Goal: Information Seeking & Learning: Find specific fact

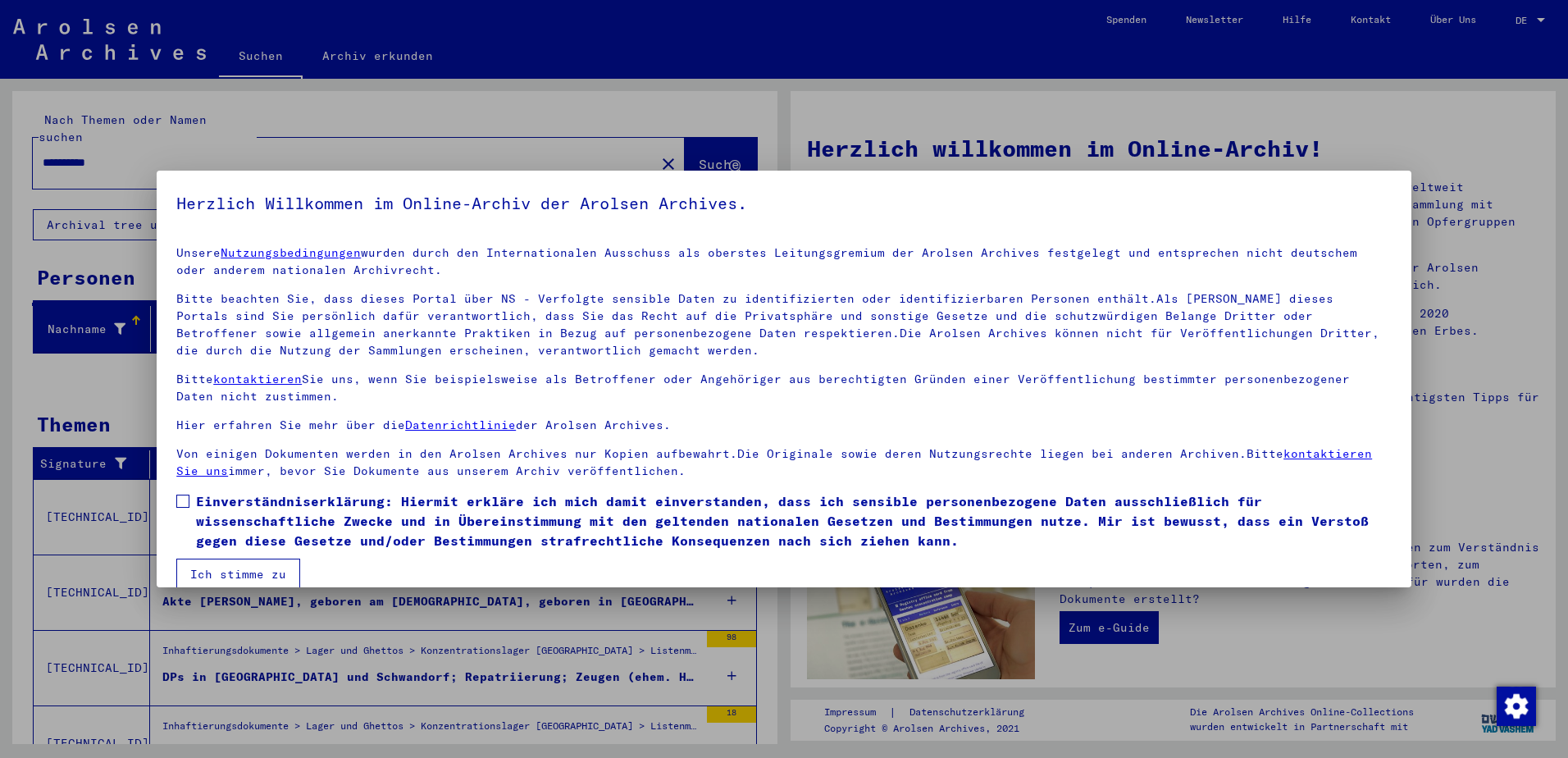
click at [183, 501] on span at bounding box center [183, 501] width 13 height 13
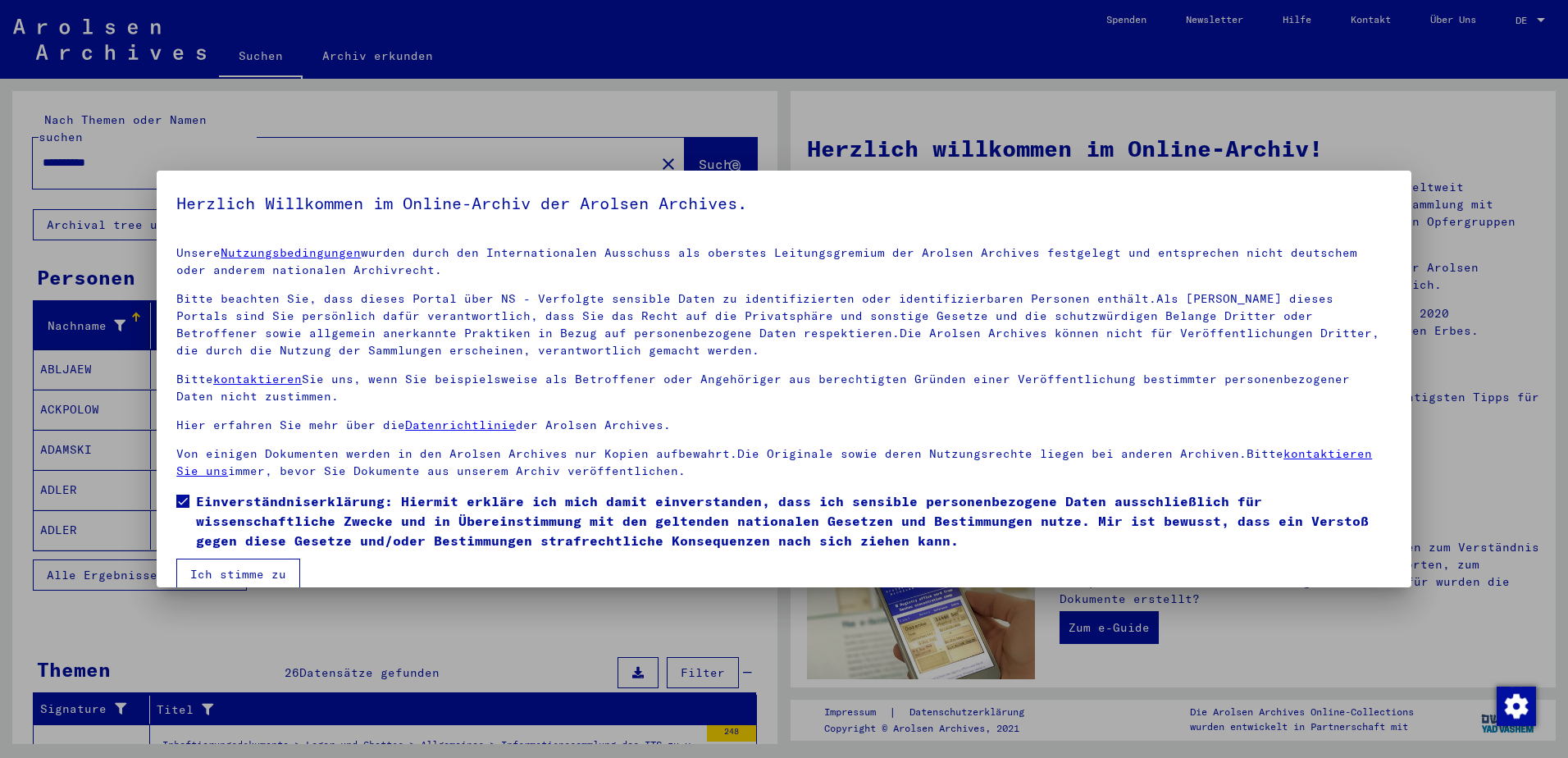
click at [220, 569] on button "Ich stimme zu" at bounding box center [238, 574] width 124 height 31
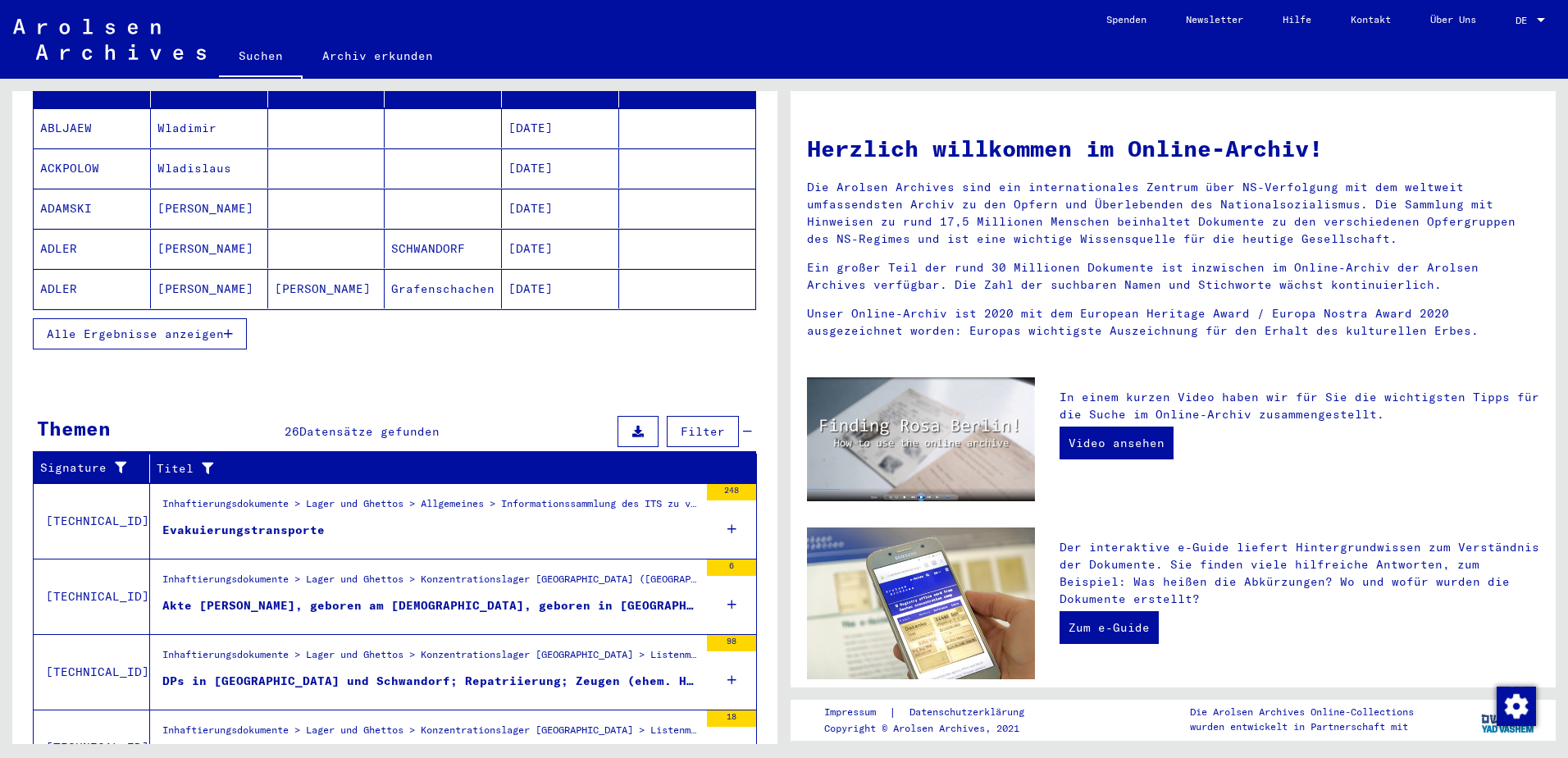
scroll to position [246, 0]
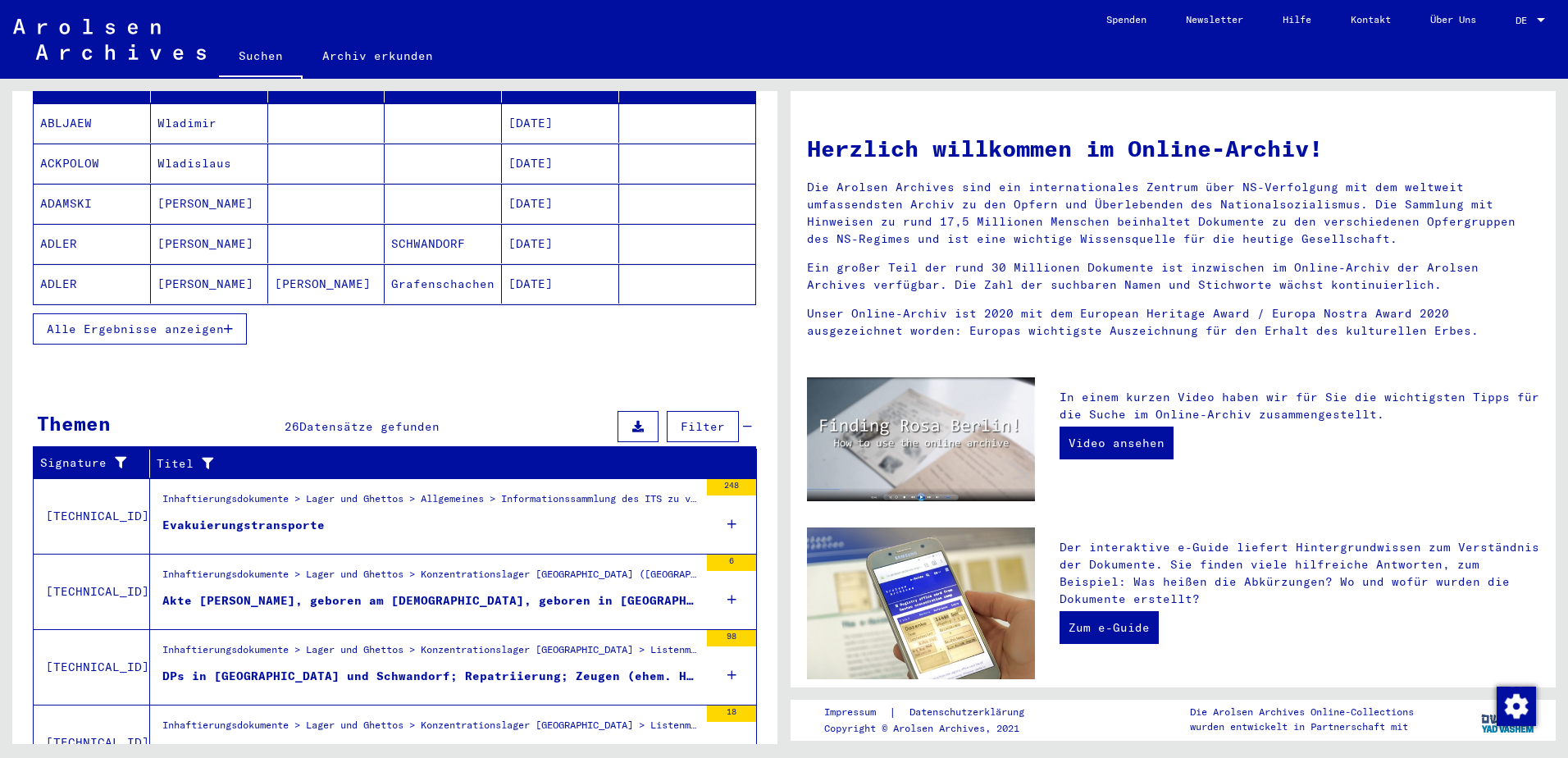
click at [728, 507] on icon at bounding box center [732, 525] width 9 height 58
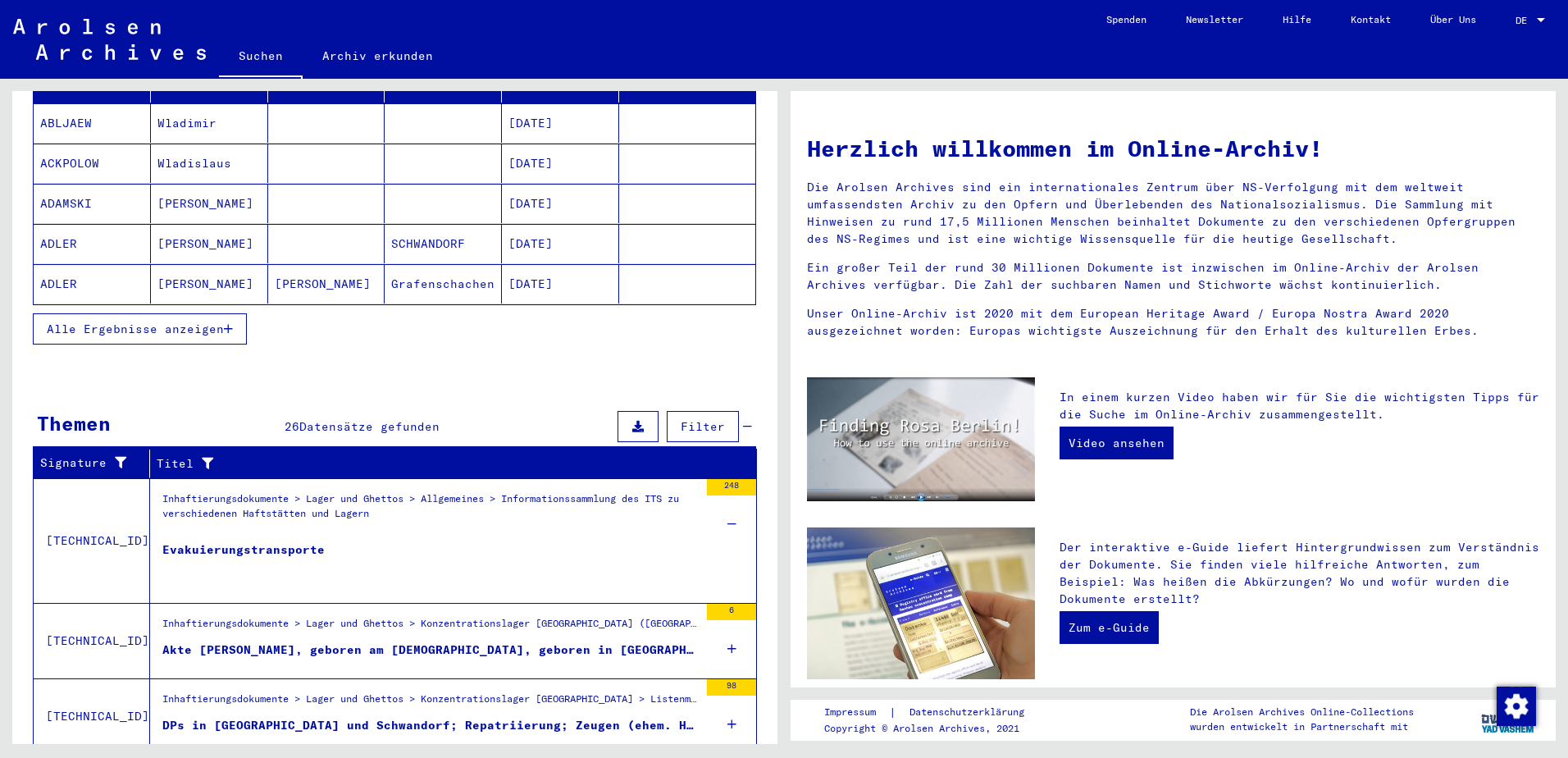
click at [233, 541] on div "Evakuierungstransporte" at bounding box center [244, 566] width 163 height 49
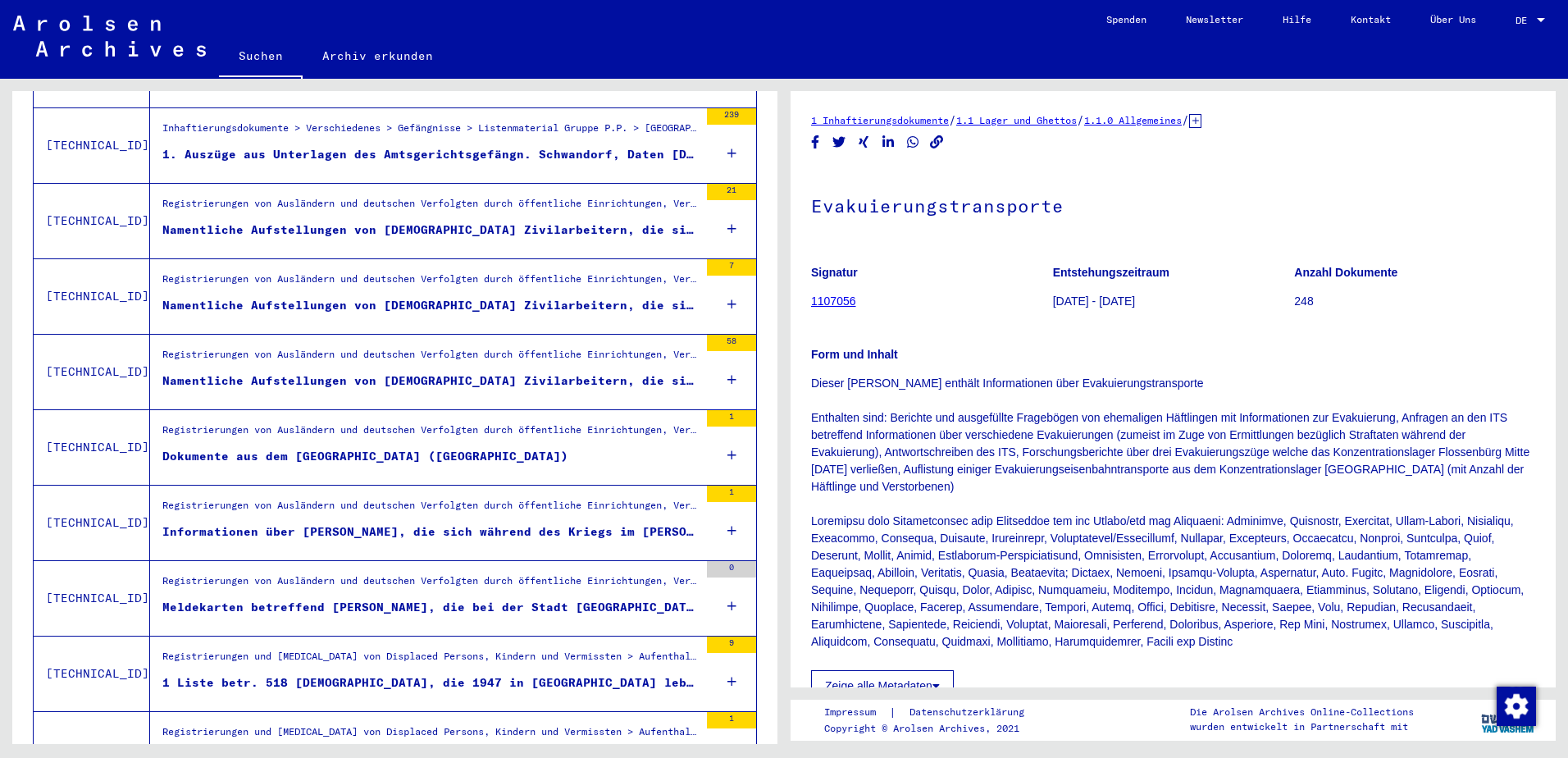
scroll to position [1149, 0]
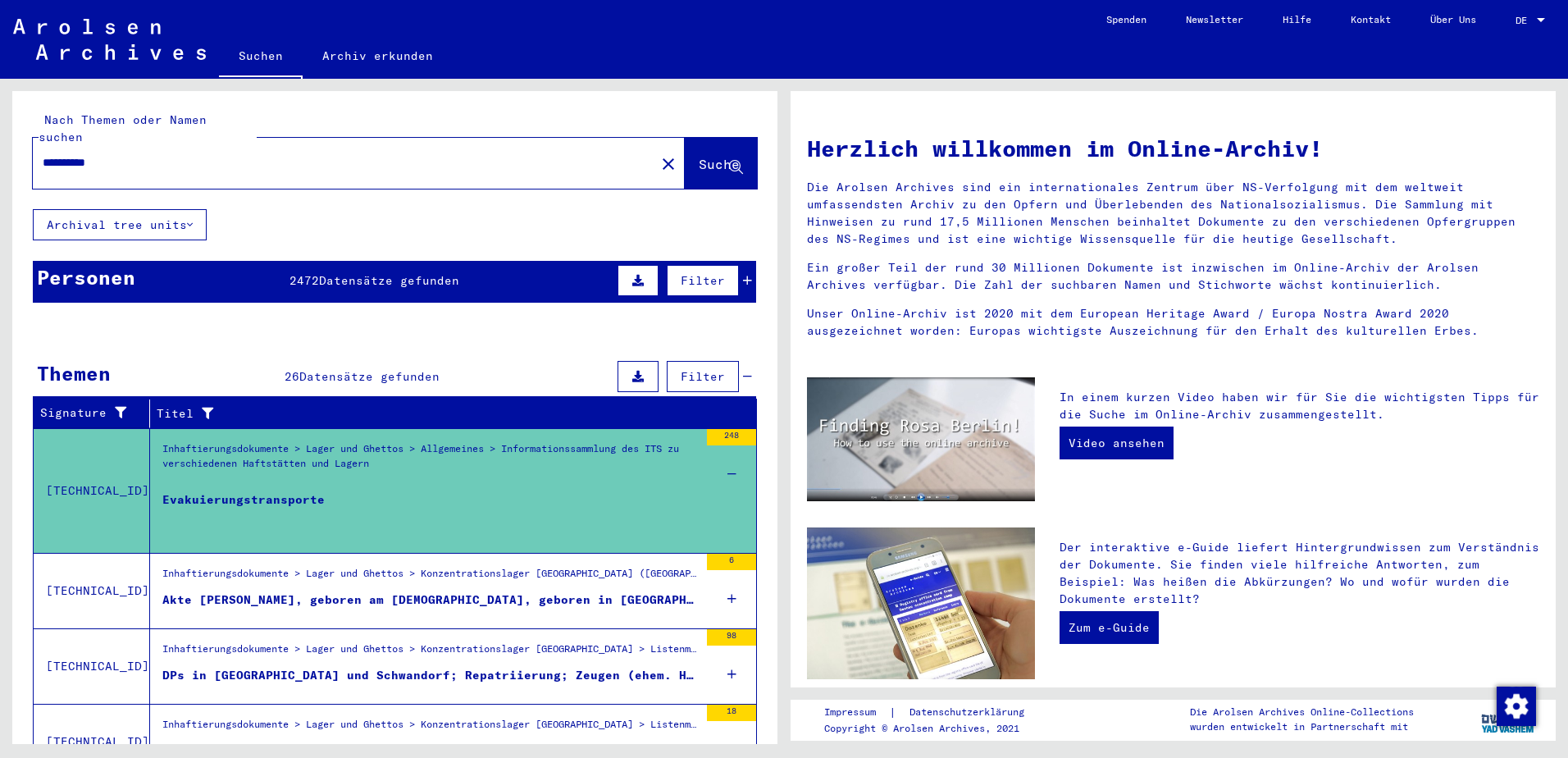
drag, startPoint x: 136, startPoint y: 141, endPoint x: 0, endPoint y: 143, distance: 136.0
click at [0, 143] on div "**********" at bounding box center [392, 411] width 784 height 665
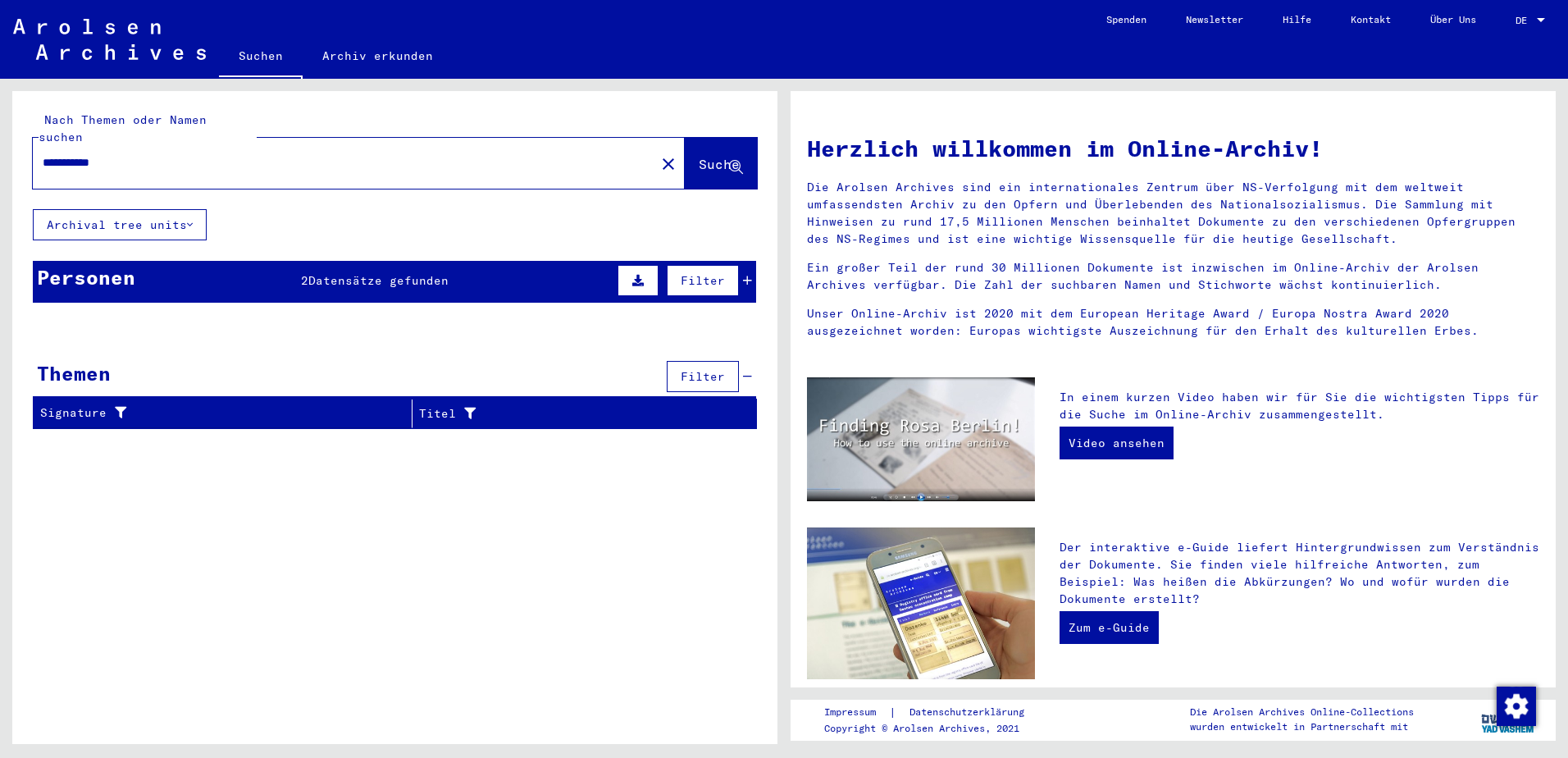
click at [150, 155] on input "**********" at bounding box center [339, 163] width 593 height 17
click at [110, 155] on input "**********" at bounding box center [339, 163] width 593 height 17
drag, startPoint x: 129, startPoint y: 146, endPoint x: 40, endPoint y: 147, distance: 89.0
click at [40, 147] on div "**********" at bounding box center [334, 163] width 603 height 37
type input "*"
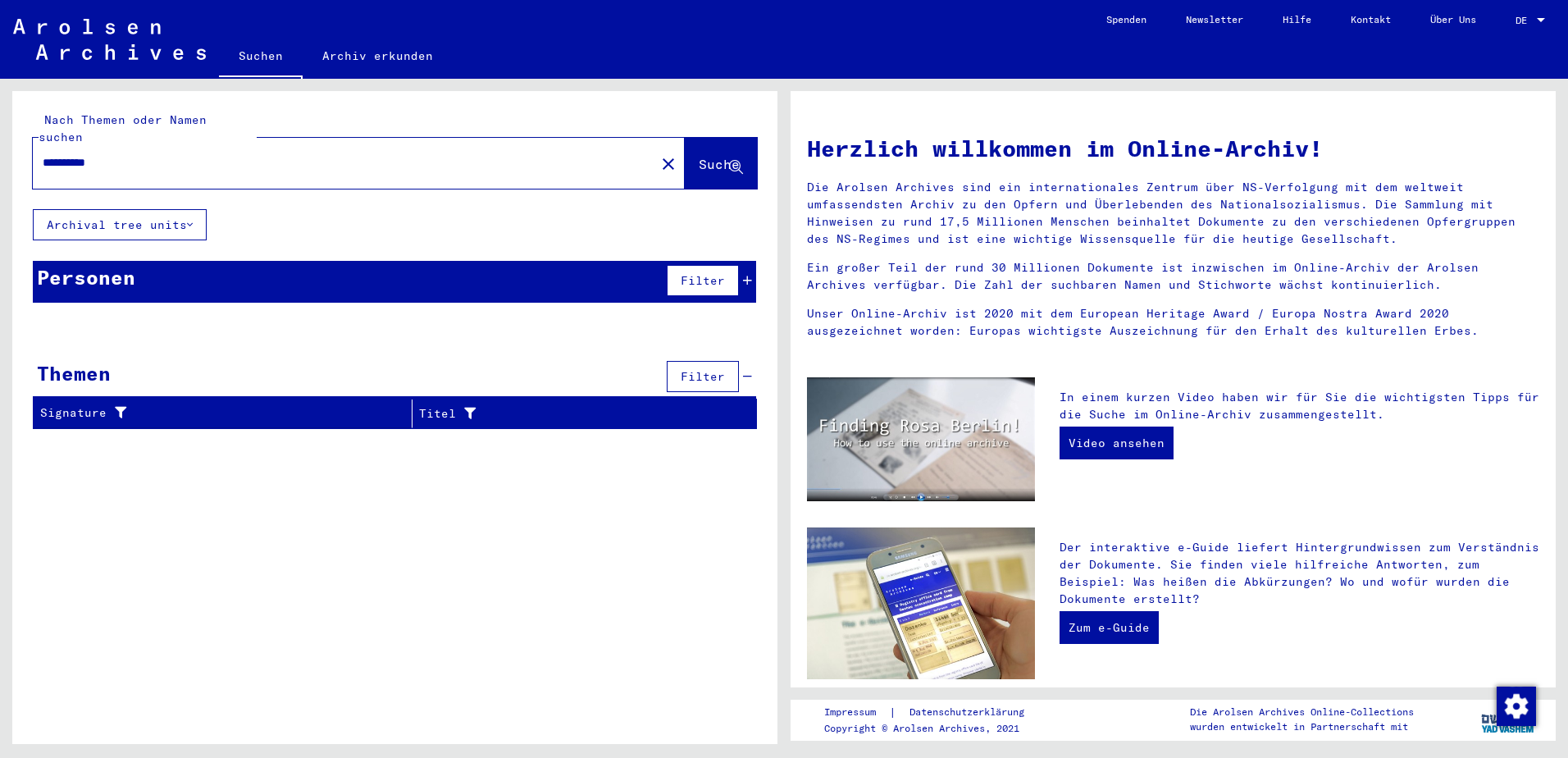
type input "**********"
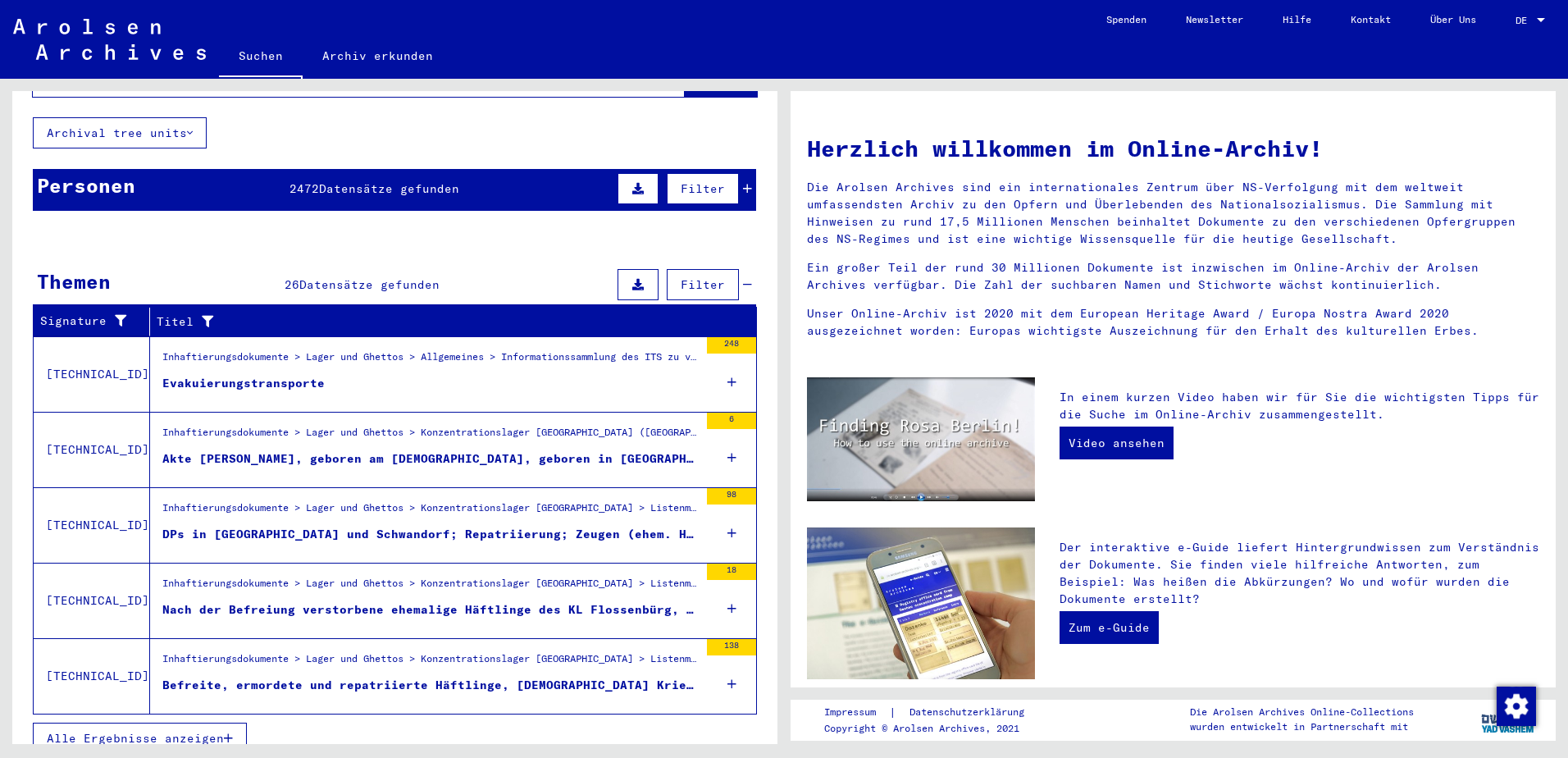
scroll to position [94, 0]
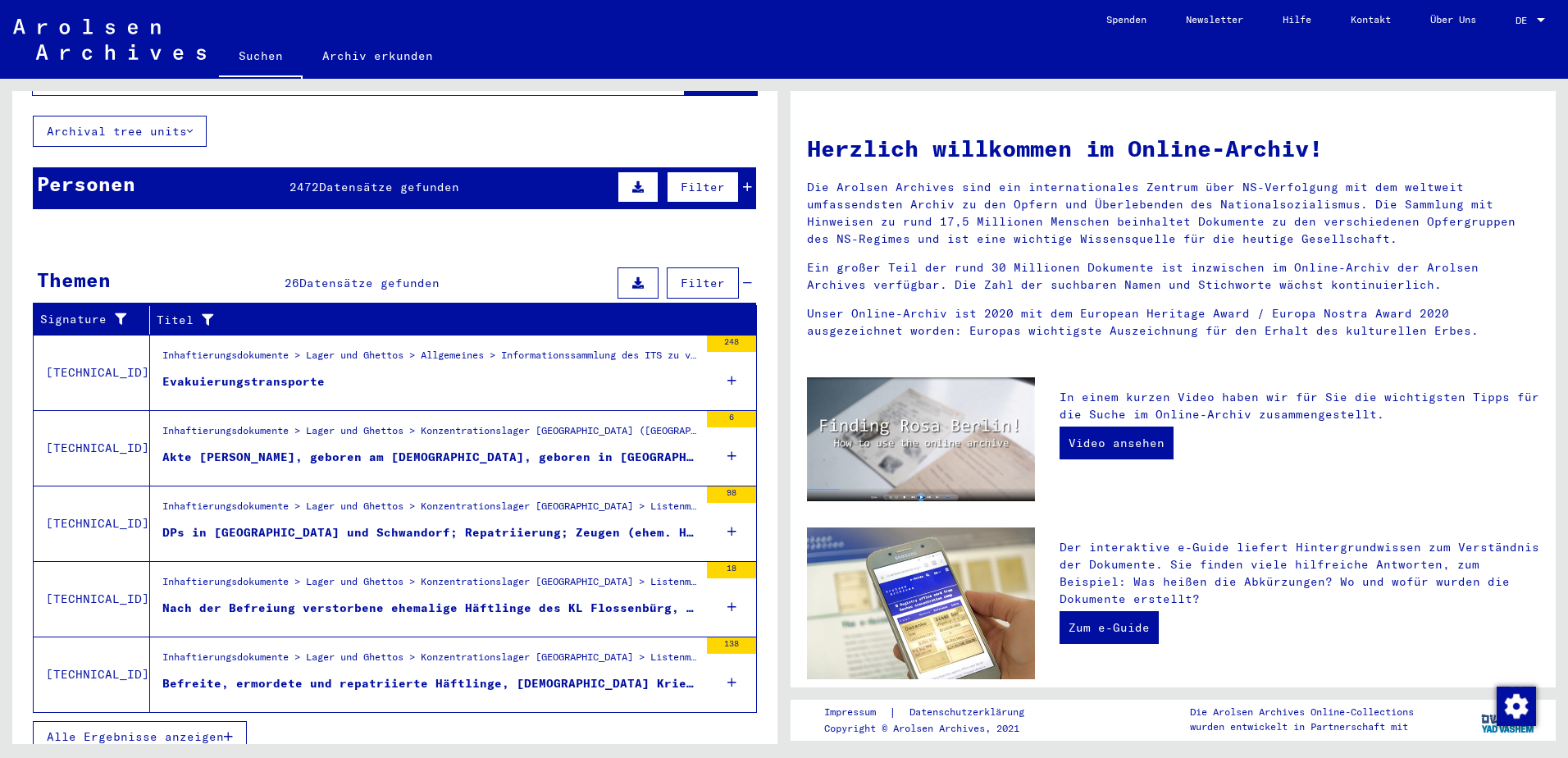
click at [231, 731] on icon "button" at bounding box center [228, 737] width 9 height 12
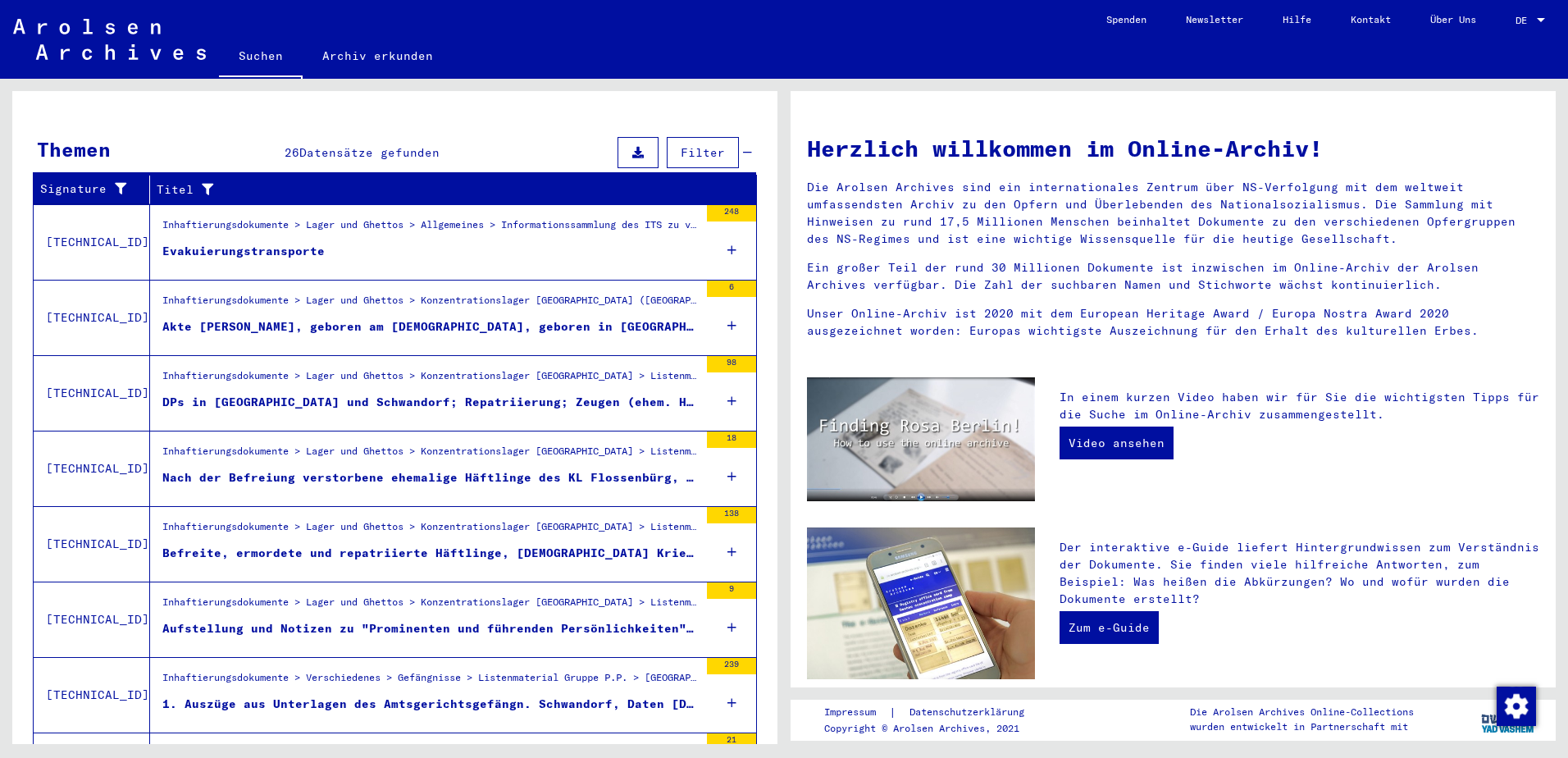
scroll to position [422, 0]
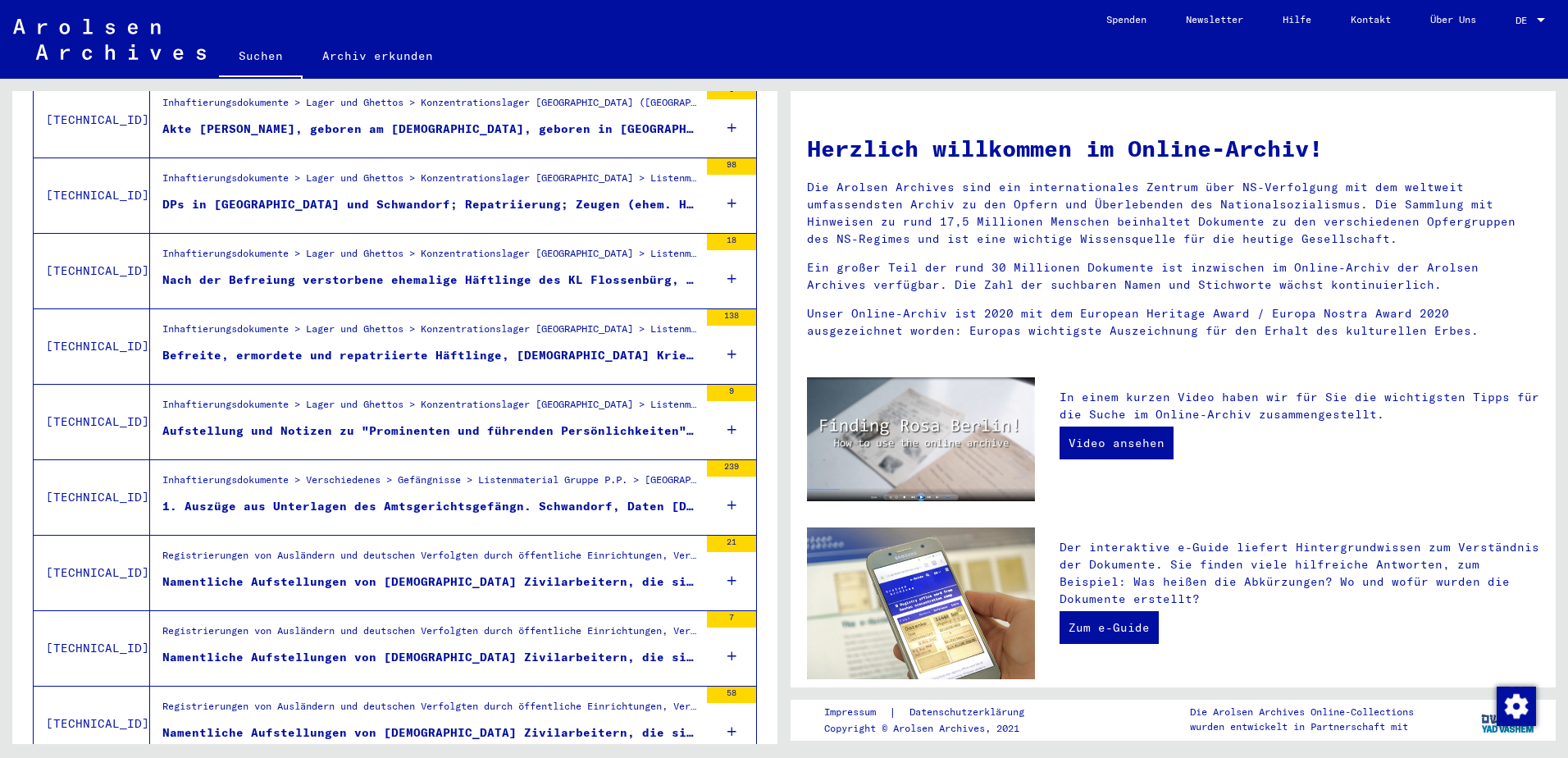
click at [480, 423] on div "Aufstellung und Notizen zu "Prominenten und führenden Persönlichkeiten" des KL …" at bounding box center [431, 431] width 536 height 17
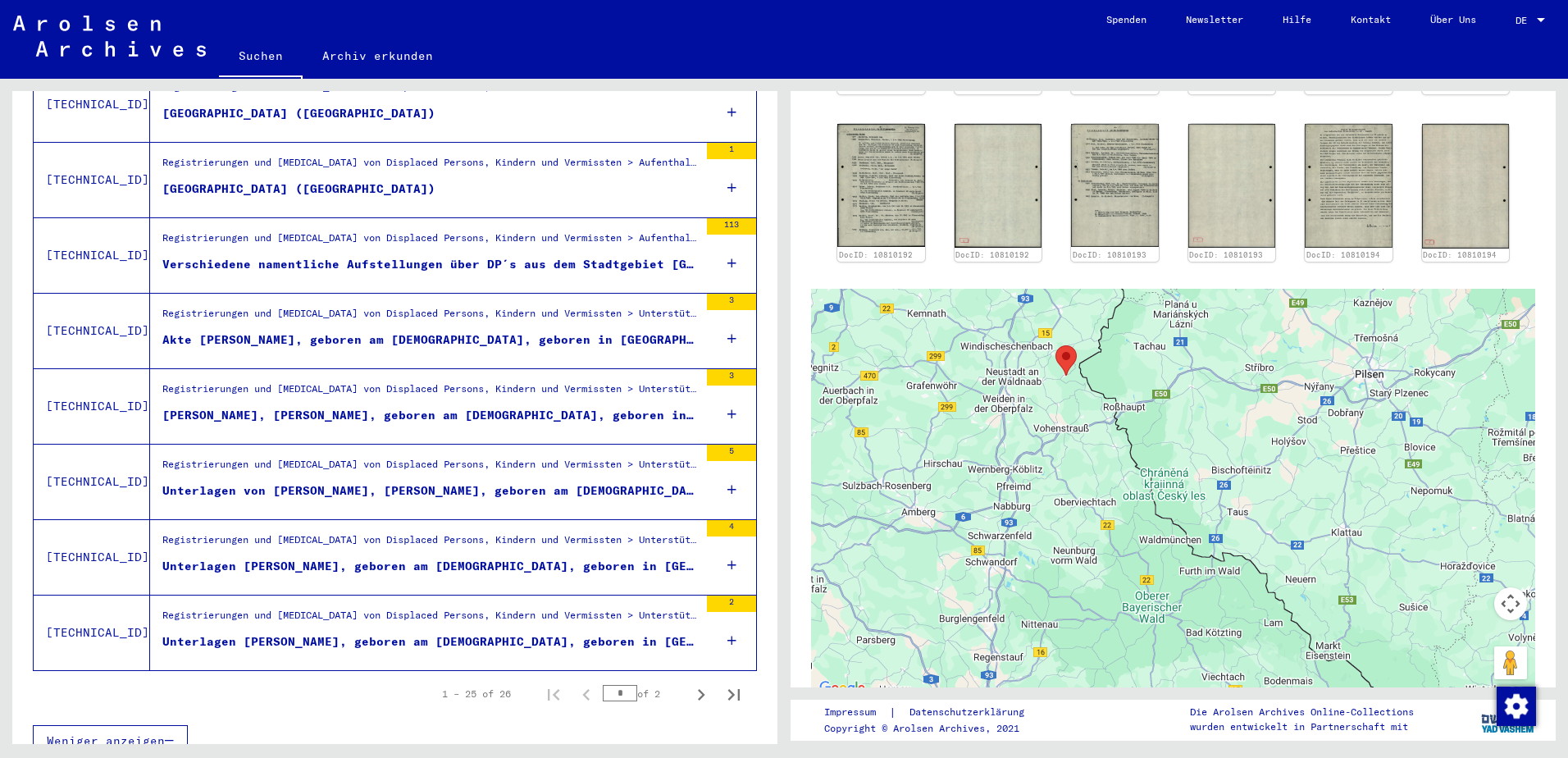
scroll to position [1648, 0]
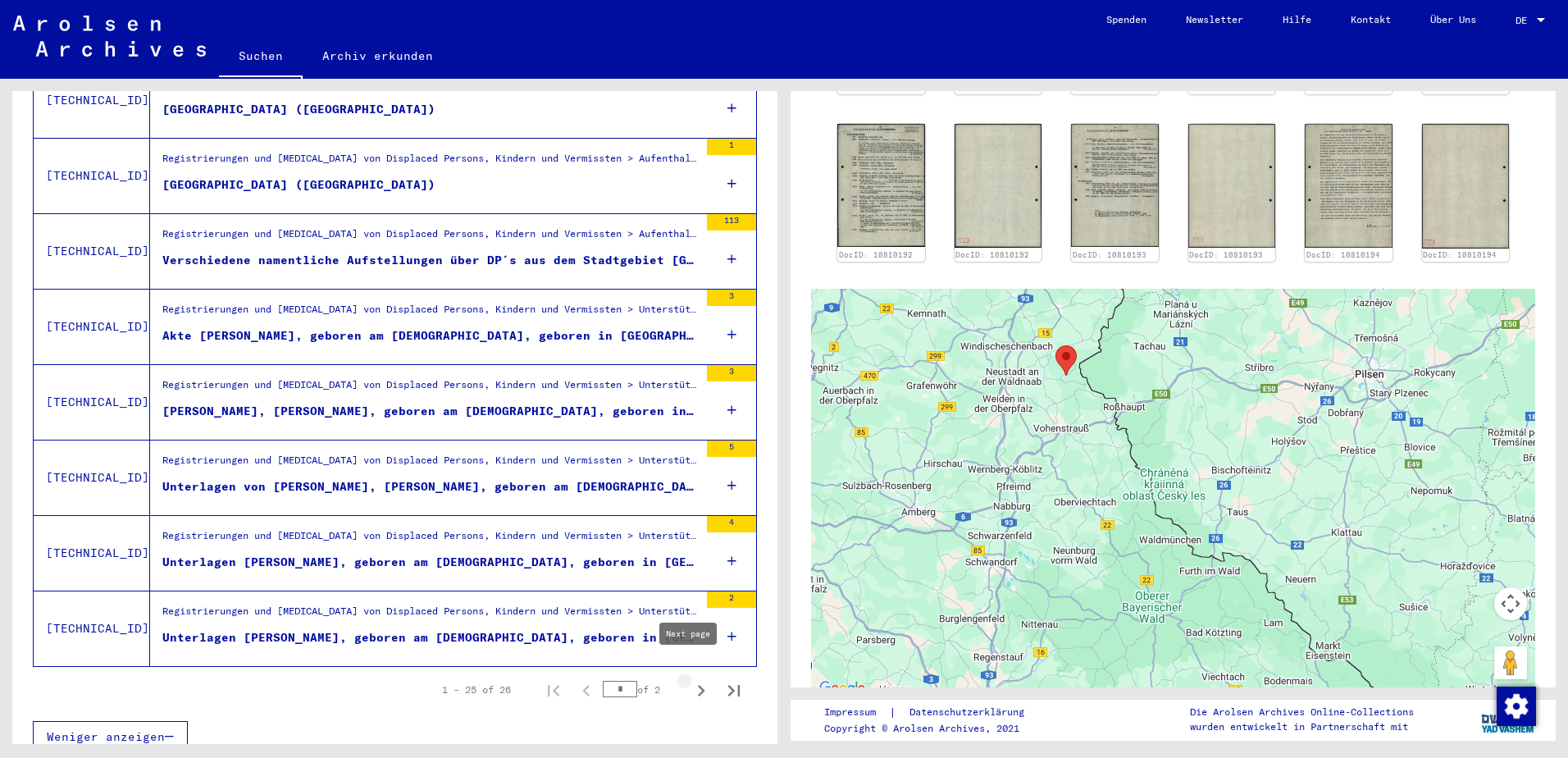
click at [698, 685] on icon "Next page" at bounding box center [701, 691] width 7 height 12
type input "*"
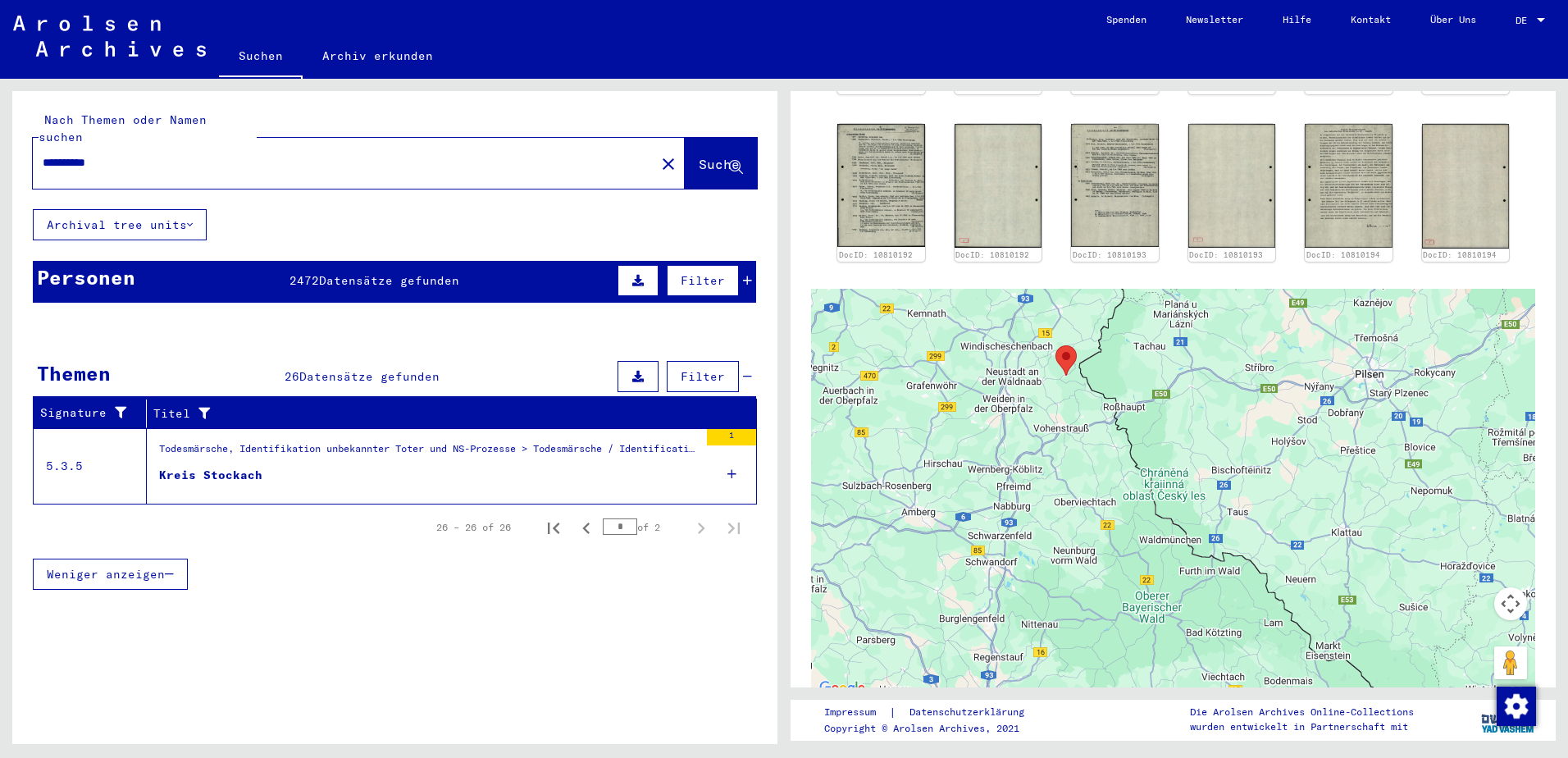
click at [72, 447] on td "5.3.5" at bounding box center [90, 466] width 113 height 76
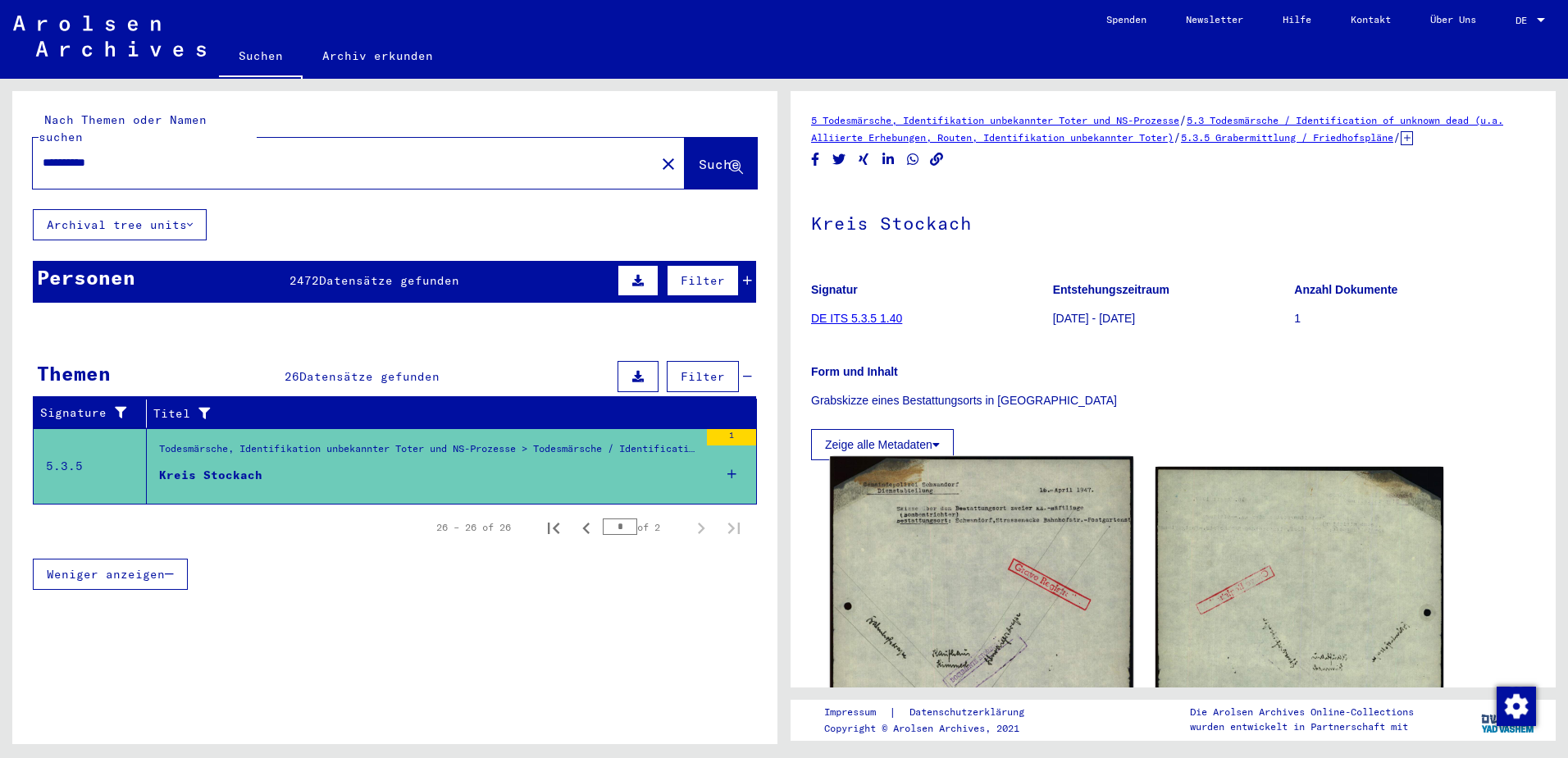
click at [996, 572] on img at bounding box center [982, 665] width 303 height 418
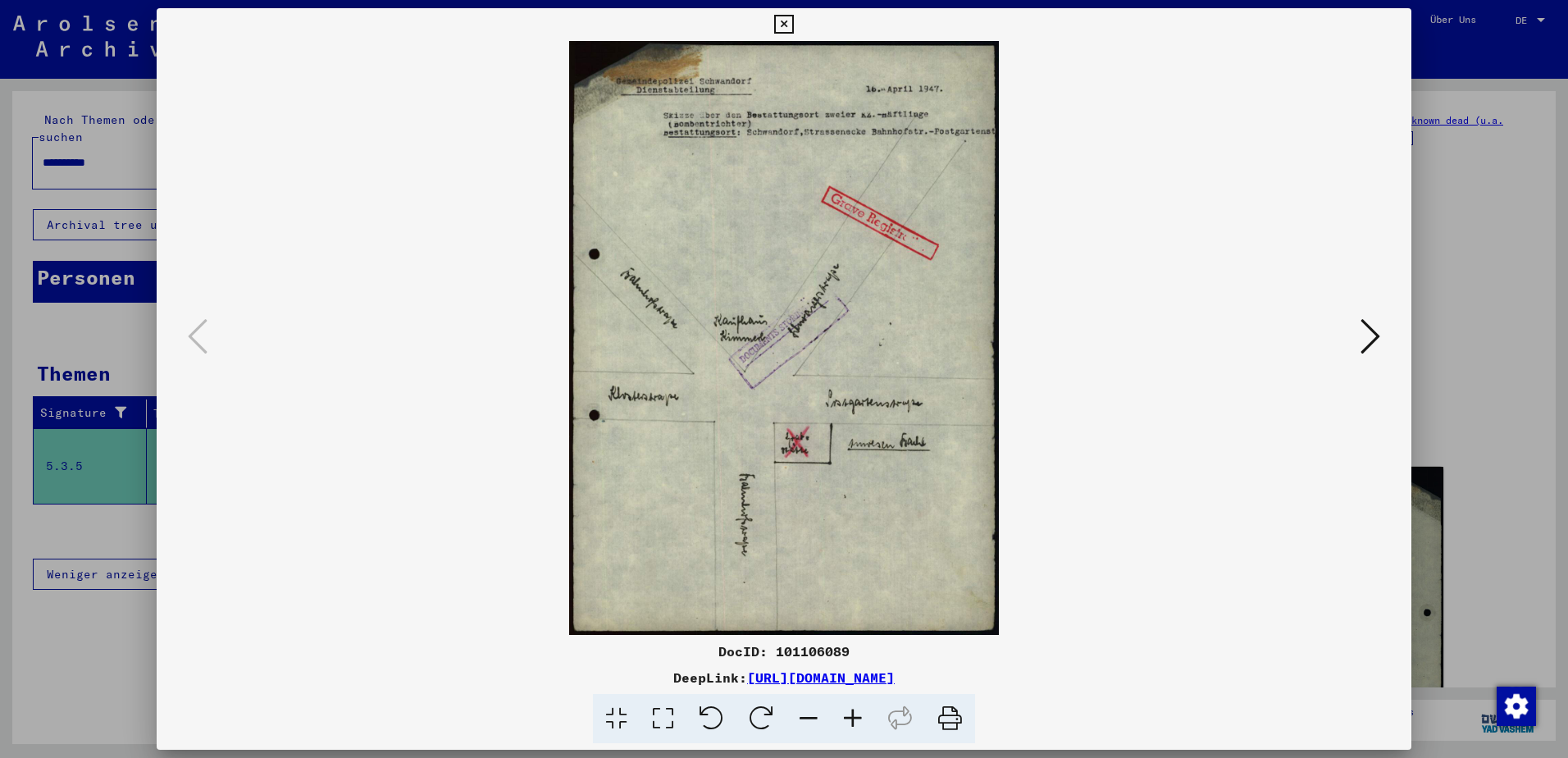
click at [1451, 360] on div at bounding box center [784, 379] width 1568 height 758
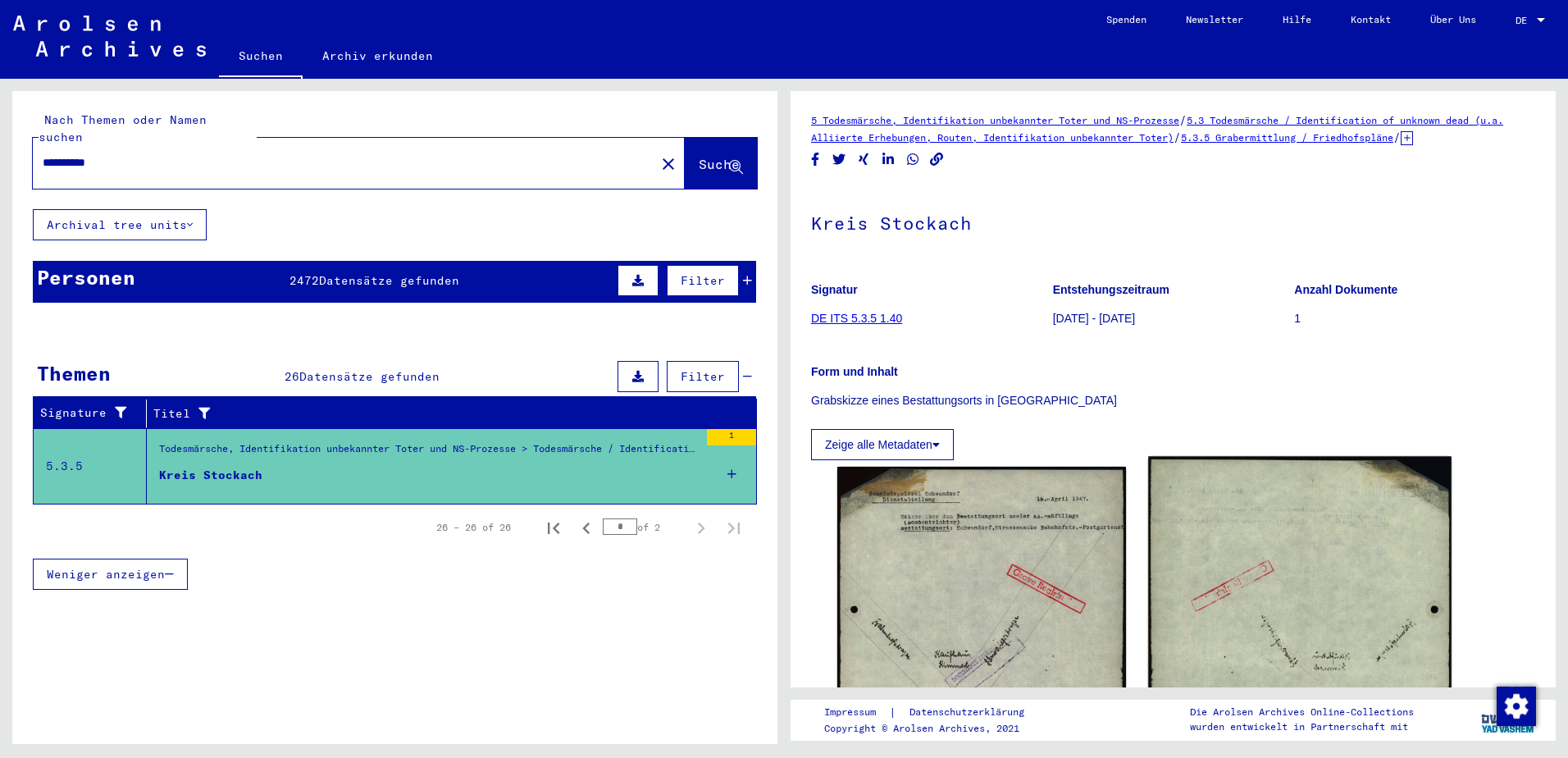
click at [1279, 605] on img at bounding box center [1300, 668] width 303 height 424
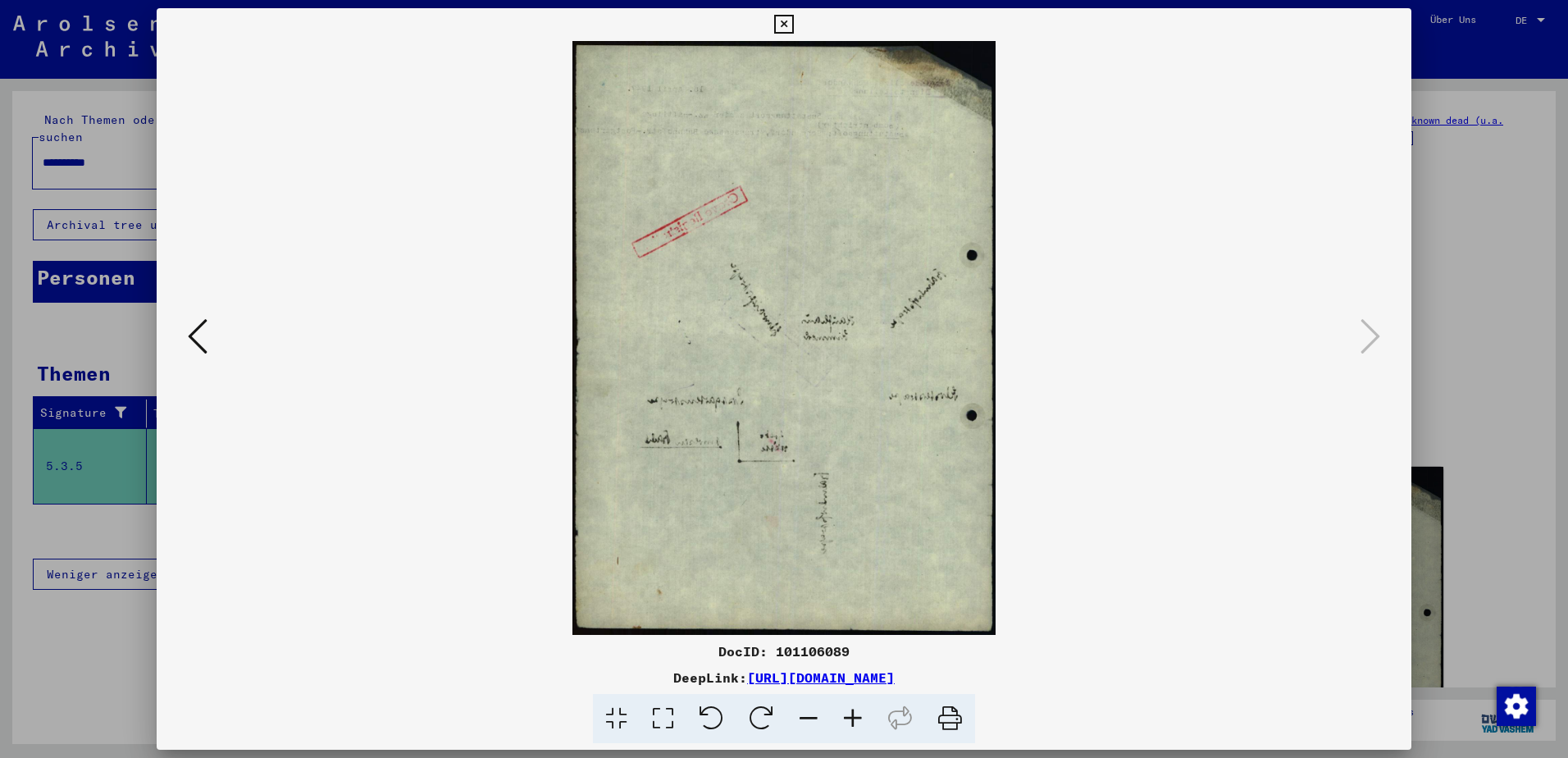
click at [209, 332] on button at bounding box center [197, 337] width 30 height 47
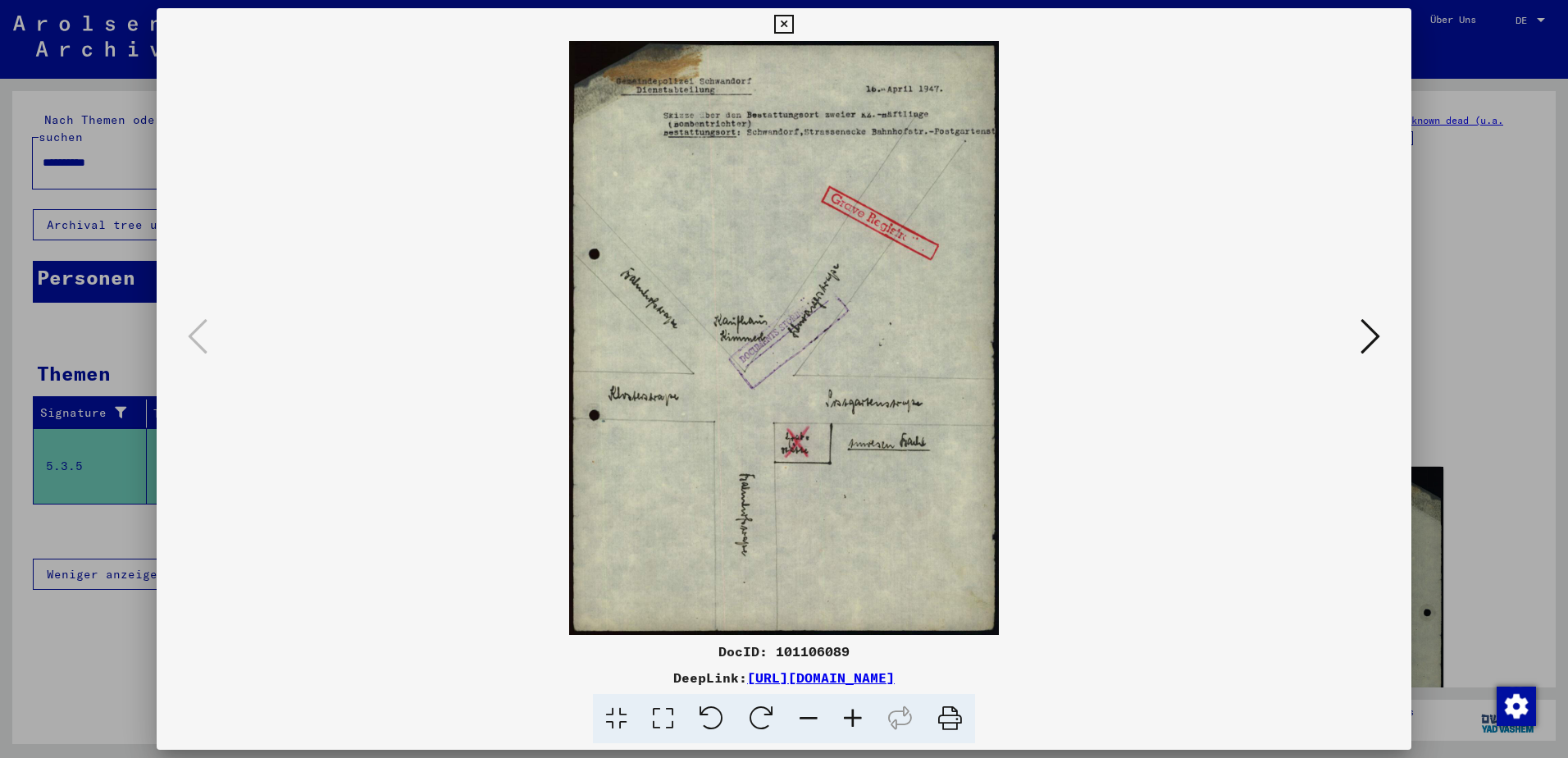
click at [819, 682] on link "[URL][DOMAIN_NAME]" at bounding box center [821, 677] width 148 height 16
